Goal: Task Accomplishment & Management: Use online tool/utility

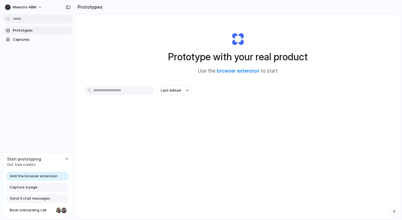
click at [25, 164] on span "Get free credits" at bounding box center [24, 165] width 34 height 6
click at [49, 198] on div "Send 3 chat messages" at bounding box center [37, 198] width 63 height 9
click at [29, 156] on span "Start prototyping" at bounding box center [24, 159] width 34 height 6
drag, startPoint x: 29, startPoint y: 156, endPoint x: 38, endPoint y: 162, distance: 10.8
click at [38, 162] on div "Start prototyping Get free credits" at bounding box center [24, 161] width 34 height 11
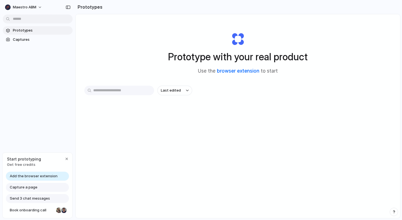
click at [248, 70] on link "browser extension" at bounding box center [238, 71] width 42 height 6
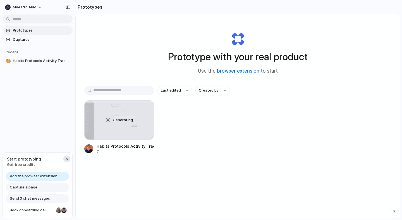
click at [66, 159] on div "button" at bounding box center [66, 158] width 4 height 4
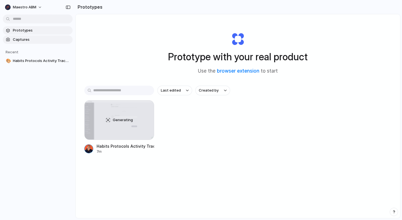
click at [29, 39] on span "Captures" at bounding box center [41, 40] width 57 height 6
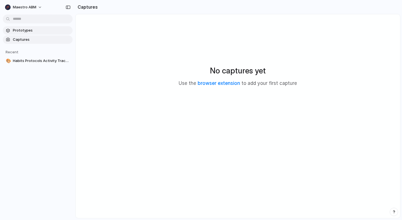
click at [28, 30] on span "Prototypes" at bounding box center [41, 31] width 57 height 6
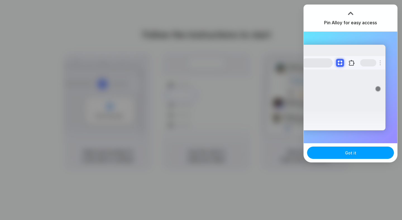
click at [367, 153] on button "Got it" at bounding box center [350, 152] width 87 height 12
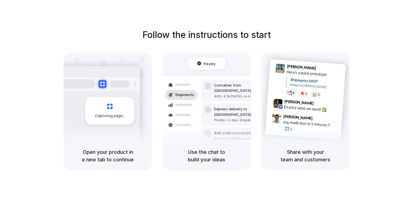
click at [343, 12] on div "Follow the instructions to start Capturing page Open your product in a new tab …" at bounding box center [206, 115] width 413 height 231
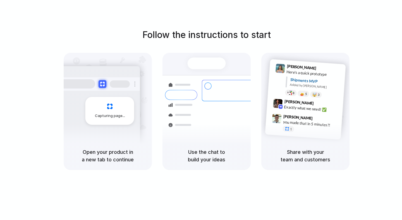
click at [223, 144] on div "Use the chat to build your ideas" at bounding box center [206, 155] width 88 height 28
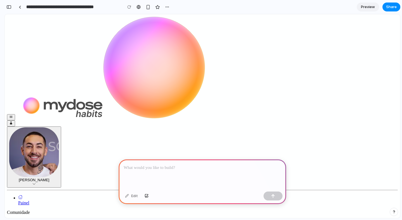
click at [159, 168] on p at bounding box center [202, 167] width 157 height 7
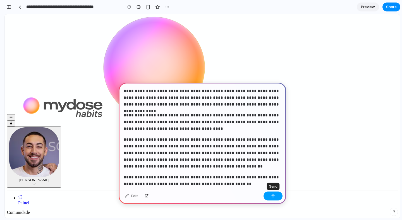
click at [273, 194] on div "button" at bounding box center [273, 196] width 4 height 4
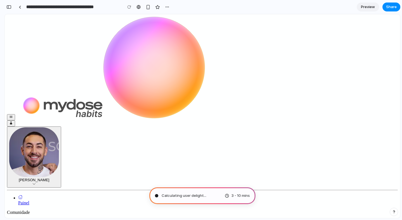
type input "**********"
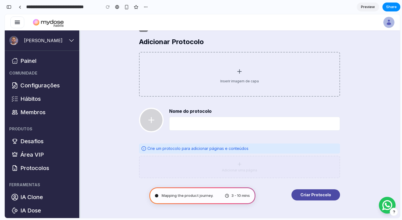
scroll to position [30, 0]
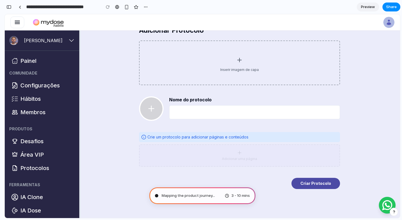
click at [231, 112] on input "Nome do protocolo" at bounding box center [254, 112] width 171 height 14
type input "**********"
click at [335, 180] on button "Criar Protocolo" at bounding box center [315, 183] width 49 height 11
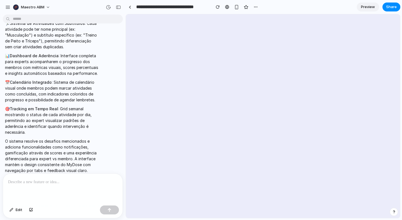
scroll to position [0, 0]
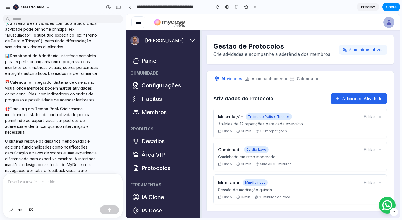
click at [358, 96] on button "Adicionar Atividade" at bounding box center [359, 98] width 56 height 11
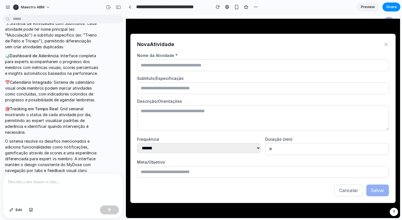
click at [385, 44] on icon at bounding box center [385, 44] width 3 height 3
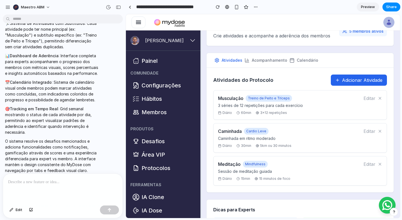
scroll to position [22, 0]
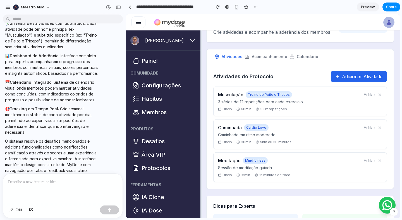
click at [253, 102] on p "3 séries de 12 repetições para cada exercício" at bounding box center [290, 102] width 145 height 6
click at [229, 95] on h4 "Musculação" at bounding box center [230, 94] width 25 height 7
click at [366, 94] on button "Editar" at bounding box center [369, 94] width 12 height 7
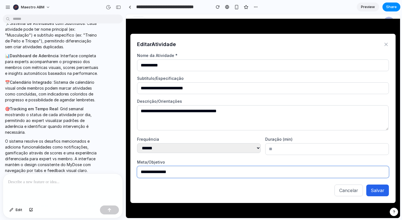
click at [359, 170] on input "**********" at bounding box center [263, 172] width 252 height 12
click at [387, 44] on icon at bounding box center [386, 45] width 6 height 6
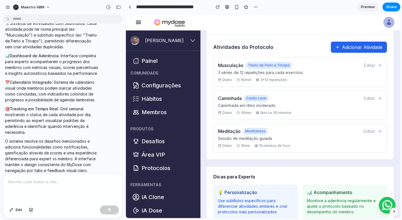
scroll to position [52, 0]
click at [367, 131] on button "Editar" at bounding box center [369, 130] width 12 height 7
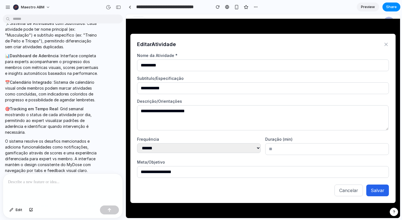
click at [386, 41] on div "Editar Atividade" at bounding box center [263, 44] width 252 height 8
click at [385, 44] on icon at bounding box center [385, 44] width 3 height 3
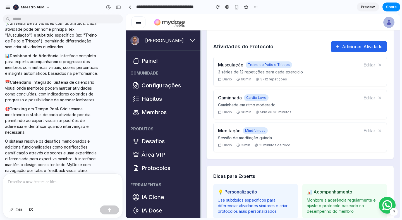
scroll to position [98, 0]
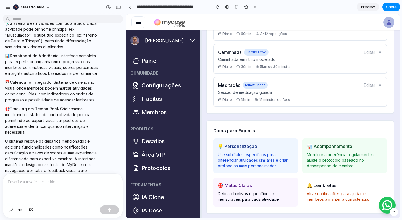
click at [283, 144] on h4 "💡 Personalização" at bounding box center [256, 146] width 76 height 7
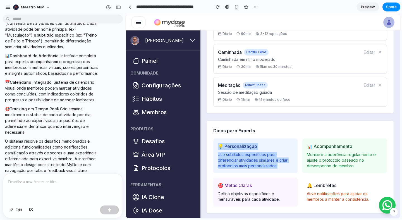
drag, startPoint x: 272, startPoint y: 129, endPoint x: 285, endPoint y: 170, distance: 43.0
click at [285, 170] on div "Dicas para Experts 💡 Personalização Use subtítulos específicos para diferenciar…" at bounding box center [299, 166] width 187 height 93
click at [285, 170] on div "💡 Personalização Use subtítulos específicos para diferenciar atividades similar…" at bounding box center [255, 155] width 85 height 35
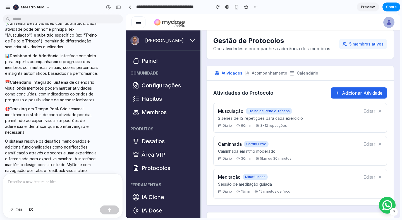
scroll to position [0, 0]
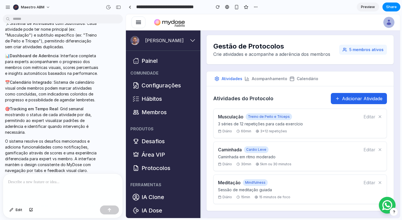
click at [274, 79] on button "Acompanhamento" at bounding box center [265, 78] width 45 height 15
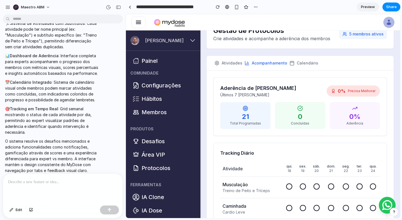
scroll to position [8, 0]
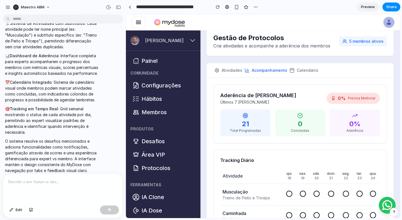
click at [301, 66] on button "Calendário" at bounding box center [303, 70] width 31 height 15
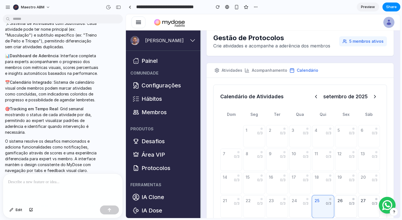
click at [275, 71] on button "Acompanhamento" at bounding box center [265, 70] width 45 height 15
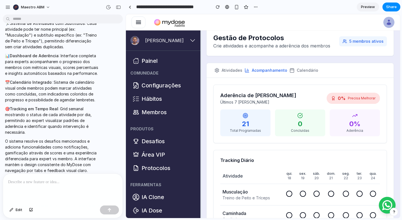
click at [233, 67] on button "Atividades" at bounding box center [228, 70] width 30 height 15
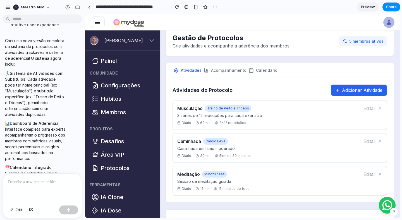
scroll to position [650, 0]
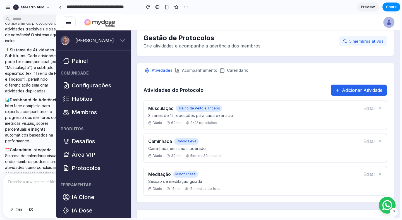
drag, startPoint x: 125, startPoint y: 125, endPoint x: 56, endPoint y: 113, distance: 70.5
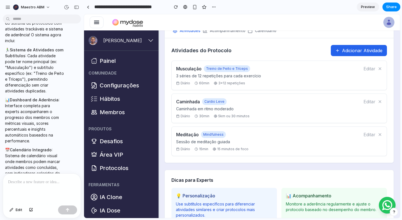
scroll to position [0, 0]
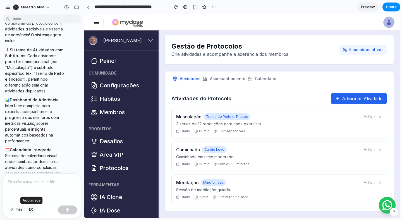
click at [31, 210] on div "button" at bounding box center [31, 209] width 4 height 3
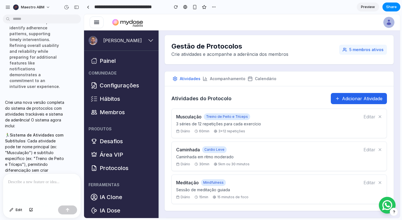
scroll to position [555, 0]
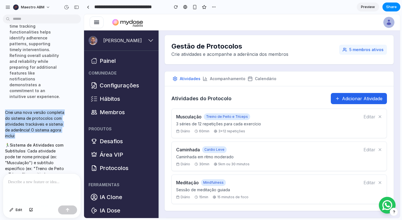
drag, startPoint x: 10, startPoint y: 56, endPoint x: 29, endPoint y: 82, distance: 31.9
click at [29, 109] on p "Criei uma nova versão completa do sistema de protocolos com atividades trackáve…" at bounding box center [35, 123] width 60 height 29
drag, startPoint x: 29, startPoint y: 82, endPoint x: 14, endPoint y: 61, distance: 25.6
click at [14, 109] on p "Criei uma nova versão completa do sistema de protocolos com atividades trackáve…" at bounding box center [35, 123] width 60 height 29
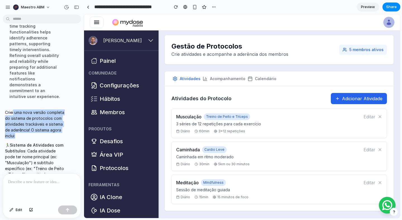
click at [14, 109] on p "Criei uma nova versão completa do sistema de protocolos com atividades trackáve…" at bounding box center [35, 123] width 60 height 29
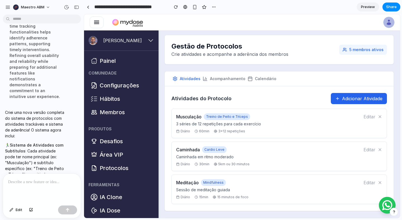
click at [224, 121] on p "3 séries de 12 repetições para cada exercício" at bounding box center [269, 124] width 187 height 6
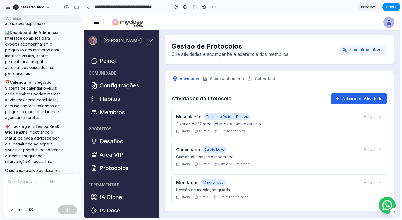
click at [44, 188] on div at bounding box center [42, 188] width 78 height 30
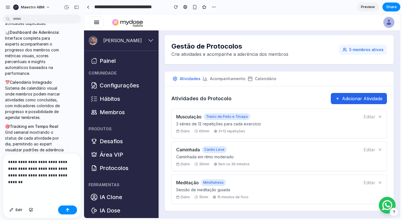
click at [62, 177] on p "**********" at bounding box center [42, 171] width 68 height 27
click at [55, 181] on p "**********" at bounding box center [42, 171] width 68 height 27
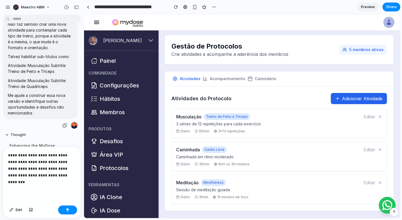
scroll to position [321, 0]
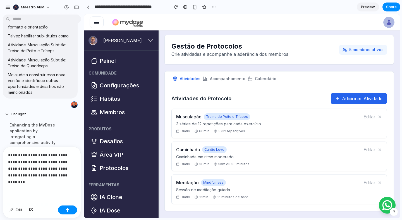
click at [33, 182] on p "**********" at bounding box center [42, 168] width 68 height 33
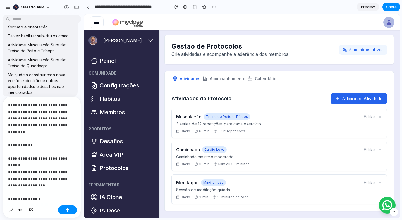
click at [25, 192] on p "**********" at bounding box center [42, 149] width 68 height 94
click at [60, 192] on p "**********" at bounding box center [42, 149] width 68 height 94
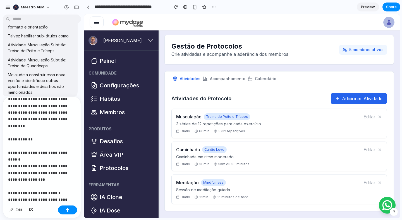
scroll to position [13, 0]
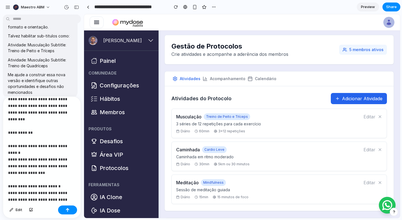
click at [17, 197] on p "**********" at bounding box center [42, 146] width 68 height 114
click at [65, 199] on p "**********" at bounding box center [42, 146] width 68 height 114
click at [73, 198] on p "**********" at bounding box center [42, 152] width 68 height 127
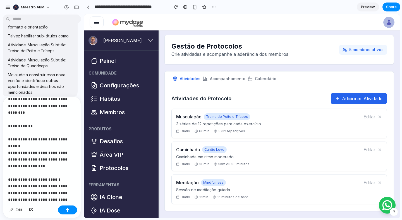
scroll to position [26, 0]
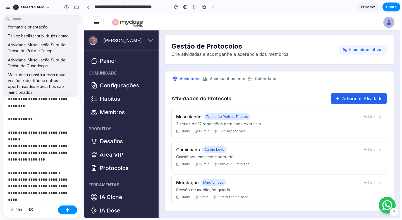
click at [31, 204] on div "Edit" at bounding box center [42, 210] width 78 height 15
click at [31, 206] on button "button" at bounding box center [30, 209] width 9 height 9
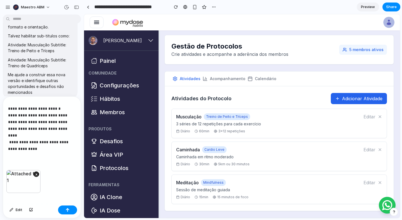
scroll to position [93, 0]
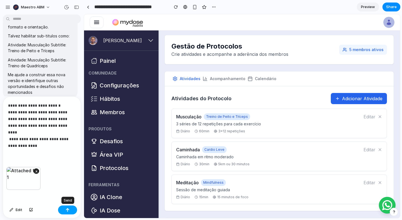
click at [71, 209] on button "button" at bounding box center [67, 209] width 19 height 9
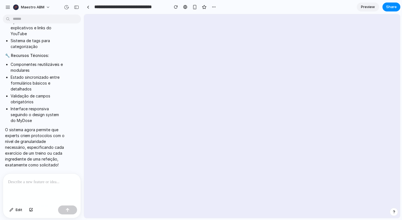
scroll to position [0, 0]
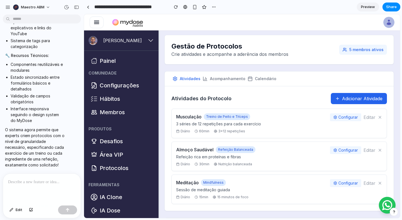
click at [344, 119] on button "Configurar" at bounding box center [345, 117] width 31 height 8
select select "**"
select select "*****"
select select "**"
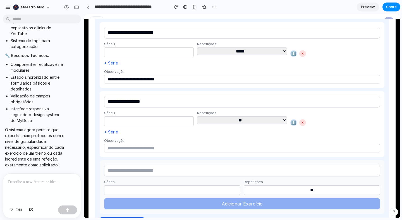
scroll to position [130, 0]
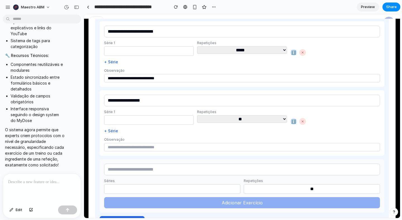
click at [113, 61] on button "+ Série" at bounding box center [111, 62] width 14 height 6
click at [114, 64] on button "+ Série" at bounding box center [111, 62] width 14 height 6
click at [293, 54] on button "ℹ️" at bounding box center [293, 52] width 7 height 7
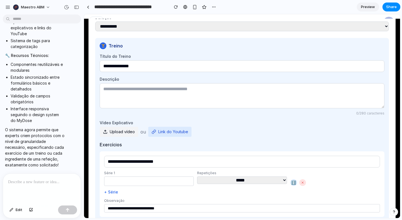
scroll to position [181, 0]
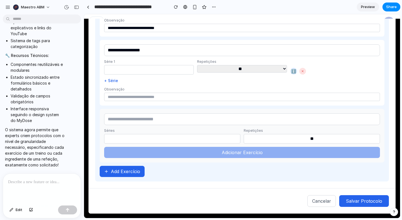
click at [324, 199] on button "Cancelar" at bounding box center [321, 201] width 28 height 12
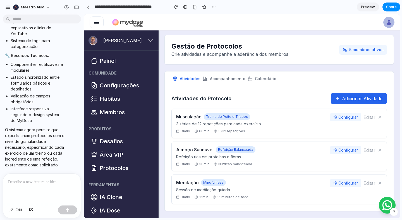
click at [343, 151] on button "Configurar" at bounding box center [345, 150] width 31 height 8
select select "**"
select select "******"
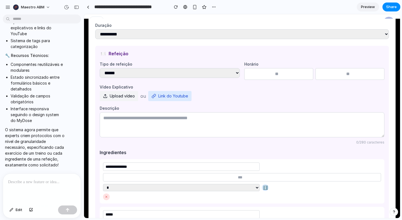
scroll to position [156, 0]
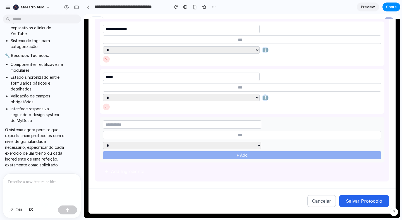
click at [316, 203] on button "Cancelar" at bounding box center [321, 201] width 28 height 12
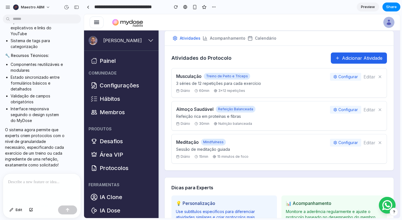
scroll to position [40, 0]
click at [364, 78] on button "Editar" at bounding box center [369, 77] width 12 height 7
select select "*******"
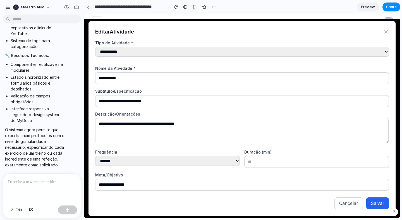
scroll to position [80, 0]
click at [385, 35] on div "**********" at bounding box center [241, 118] width 307 height 194
click at [385, 33] on icon at bounding box center [386, 32] width 6 height 6
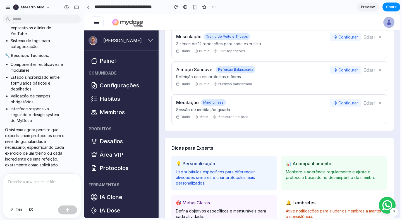
scroll to position [0, 0]
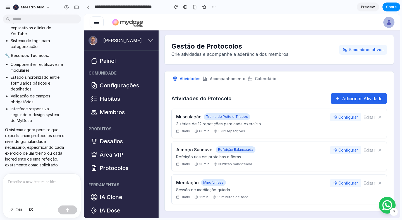
click at [355, 99] on button "Adicionar Atividade" at bounding box center [359, 98] width 56 height 11
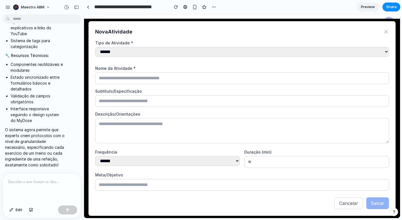
scroll to position [98, 0]
click at [237, 162] on select "**********" at bounding box center [167, 161] width 144 height 10
click at [384, 32] on icon at bounding box center [385, 31] width 3 height 3
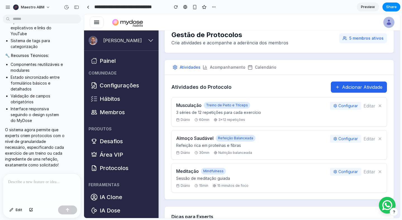
scroll to position [0, 0]
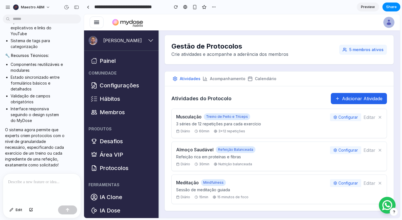
click at [298, 35] on div "Gestão de Protocolos Crie atividades e acompanhe a aderência dos membros 5 memb…" at bounding box center [279, 172] width 238 height 285
click at [218, 147] on span "Refeição Balanceada" at bounding box center [236, 149] width 40 height 7
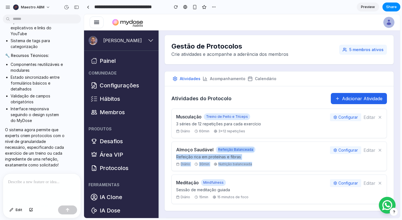
drag, startPoint x: 218, startPoint y: 147, endPoint x: 264, endPoint y: 166, distance: 49.0
click at [264, 166] on div "Almoço Saudável Refeição Balanceada Refeição rica em proteínas e fibras Diário …" at bounding box center [278, 156] width 215 height 30
drag, startPoint x: 264, startPoint y: 166, endPoint x: 197, endPoint y: 139, distance: 72.4
click at [197, 139] on div "Musculação Treino de Peito e Tríceps 3 séries de 12 repetições para cada exercí…" at bounding box center [278, 156] width 215 height 95
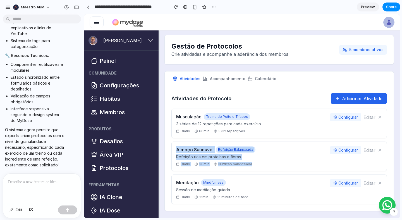
click at [197, 139] on div "Musculação Treino de Peito e Tríceps 3 séries de 12 repetições para cada exercí…" at bounding box center [278, 156] width 215 height 95
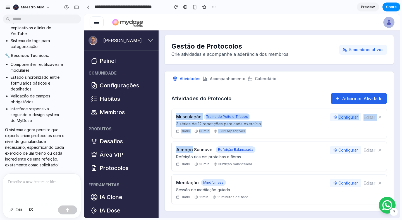
drag, startPoint x: 197, startPoint y: 139, endPoint x: 182, endPoint y: 105, distance: 36.6
click at [182, 105] on div "Atividades do Protocolo Adicionar Atividade Musculação Treino de Peito e Trícep…" at bounding box center [278, 148] width 215 height 111
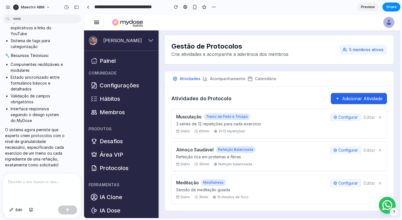
click at [172, 97] on h3 "Atividades do Protocolo" at bounding box center [201, 99] width 60 height 8
drag, startPoint x: 172, startPoint y: 97, endPoint x: 259, endPoint y: 101, distance: 86.8
click at [259, 101] on div "Atividades do Protocolo Adicionar Atividade" at bounding box center [278, 98] width 215 height 11
click at [284, 70] on div "Gestão de Protocolos Crie atividades e acompanhe a aderência dos membros 5 memb…" at bounding box center [278, 173] width 229 height 276
